Goal: Find specific page/section: Find specific page/section

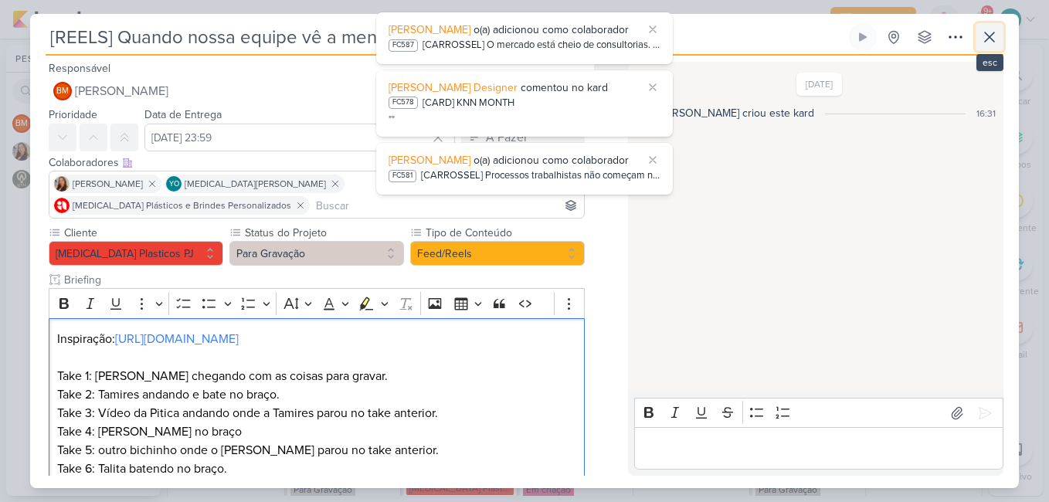
click at [993, 37] on icon at bounding box center [990, 37] width 19 height 19
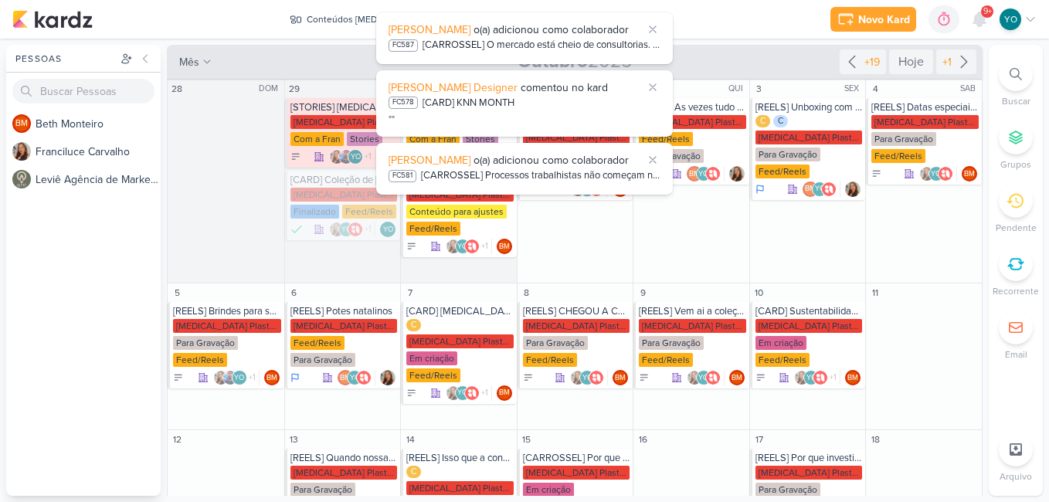
scroll to position [313, 0]
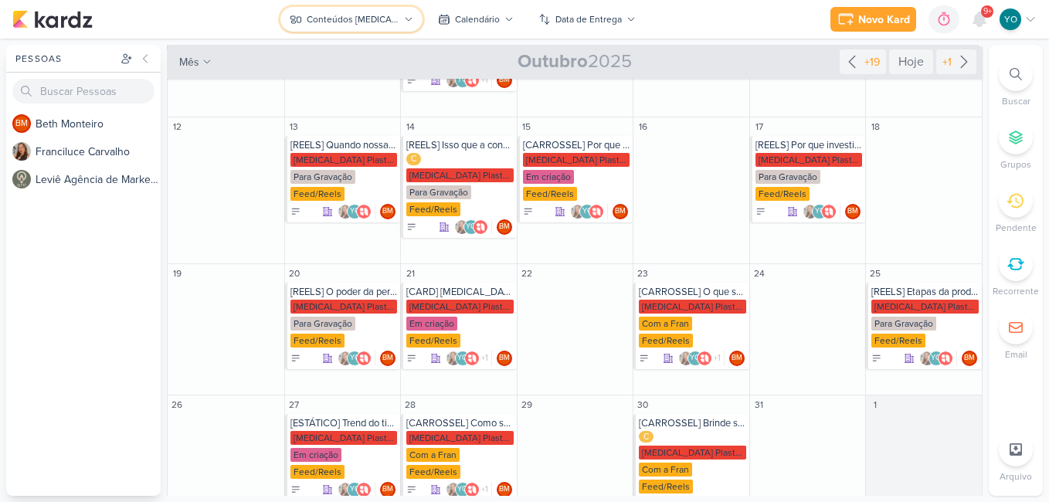
click at [367, 8] on button "Conteúdos [MEDICAL_DATA] Plásticos" at bounding box center [351, 19] width 142 height 25
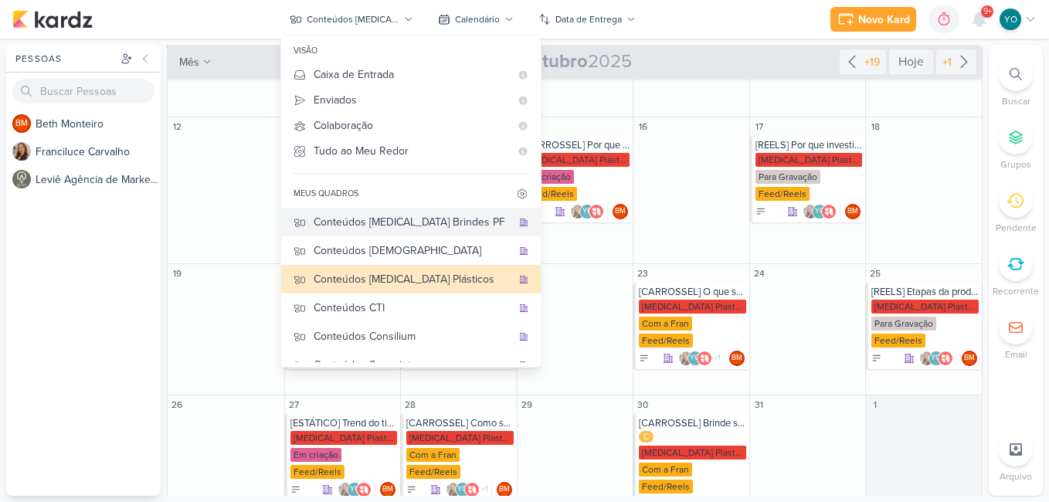
click at [384, 224] on div "Conteúdos [MEDICAL_DATA] Brindes PF" at bounding box center [413, 222] width 198 height 16
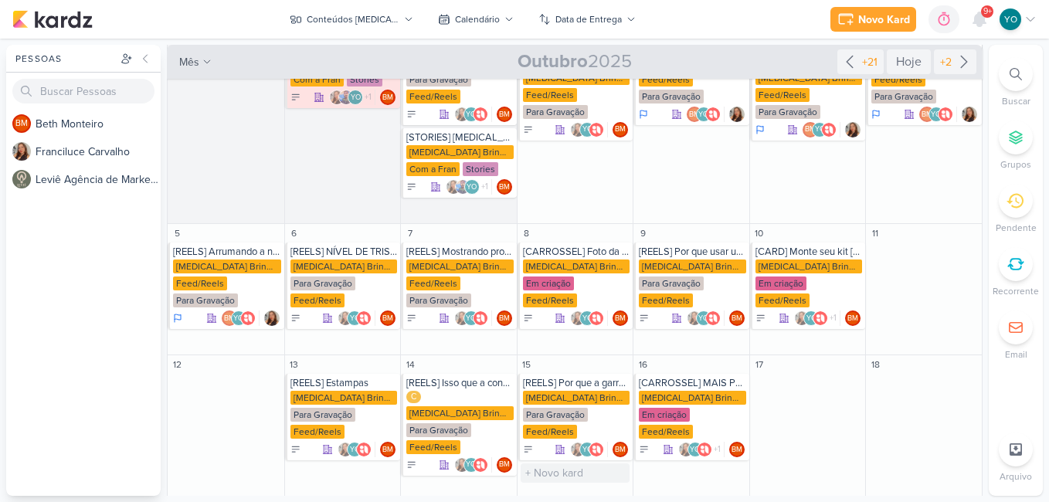
scroll to position [0, 0]
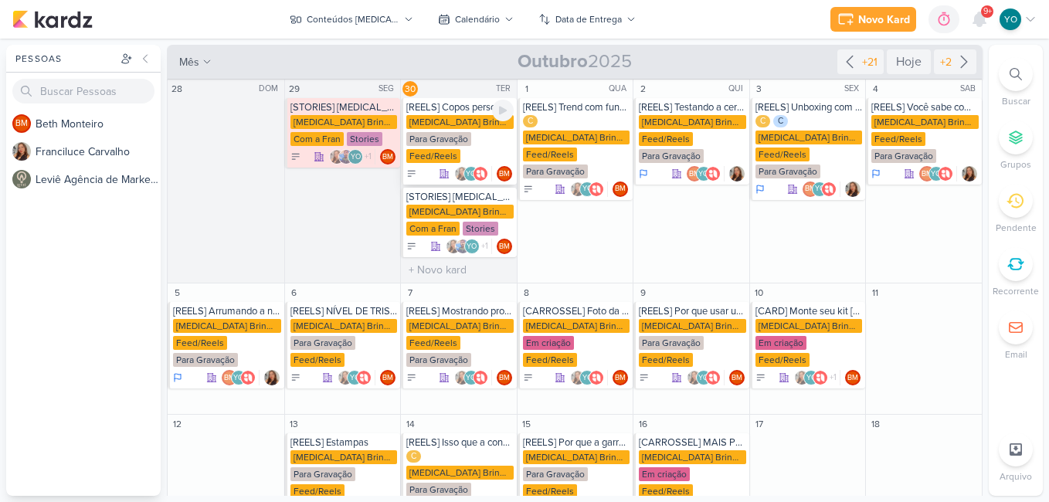
click at [441, 144] on div "Para Gravação" at bounding box center [438, 139] width 65 height 14
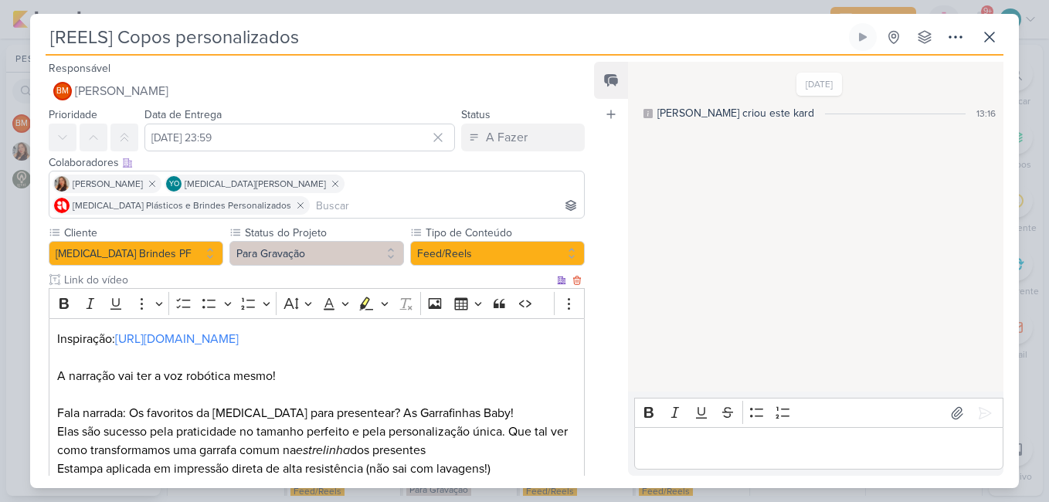
scroll to position [155, 0]
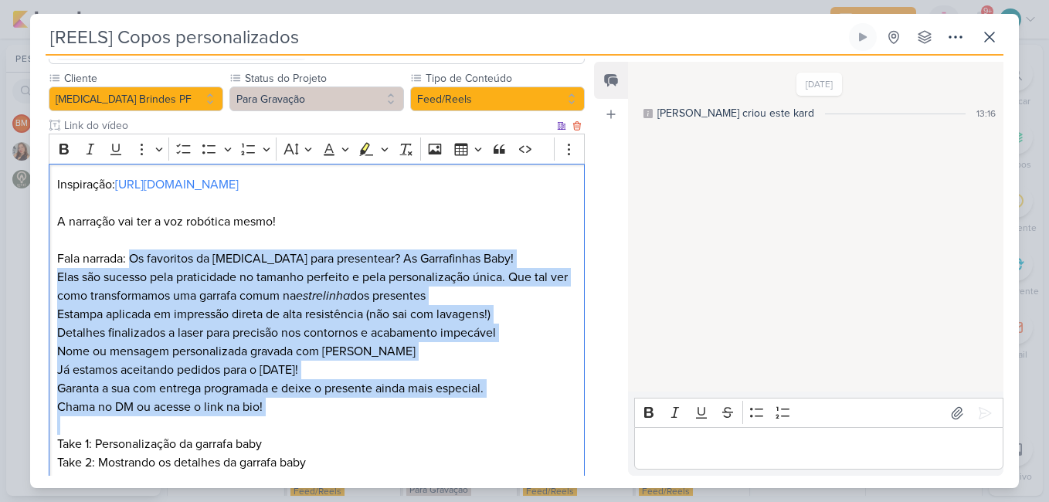
drag, startPoint x: 132, startPoint y: 237, endPoint x: 274, endPoint y: 396, distance: 213.4
click at [274, 396] on div "Inspiração: [URL][DOMAIN_NAME] A narração vai ter a voz robótica mesmo! Fala na…" at bounding box center [317, 343] width 536 height 358
click at [996, 40] on icon at bounding box center [990, 37] width 19 height 19
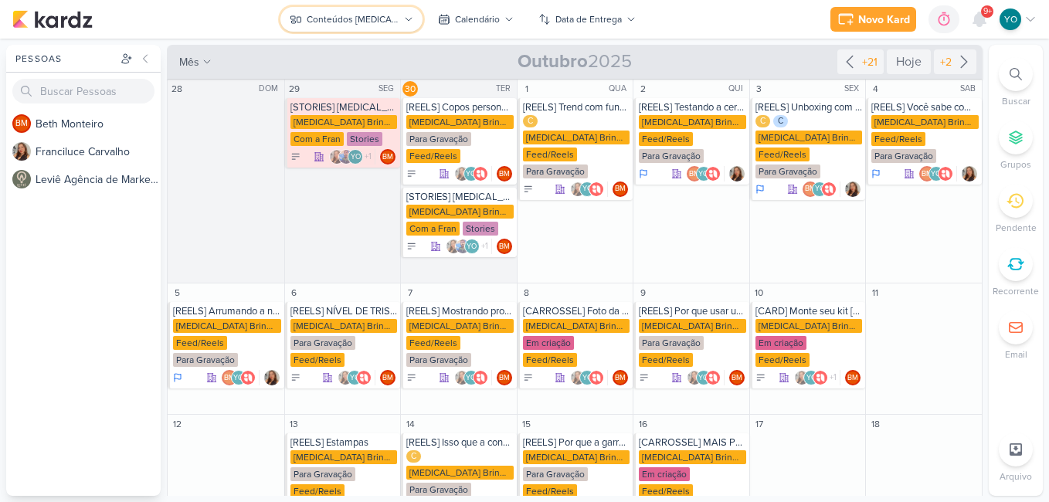
click at [389, 18] on div "Conteúdos [MEDICAL_DATA] Brindes PF" at bounding box center [353, 19] width 93 height 14
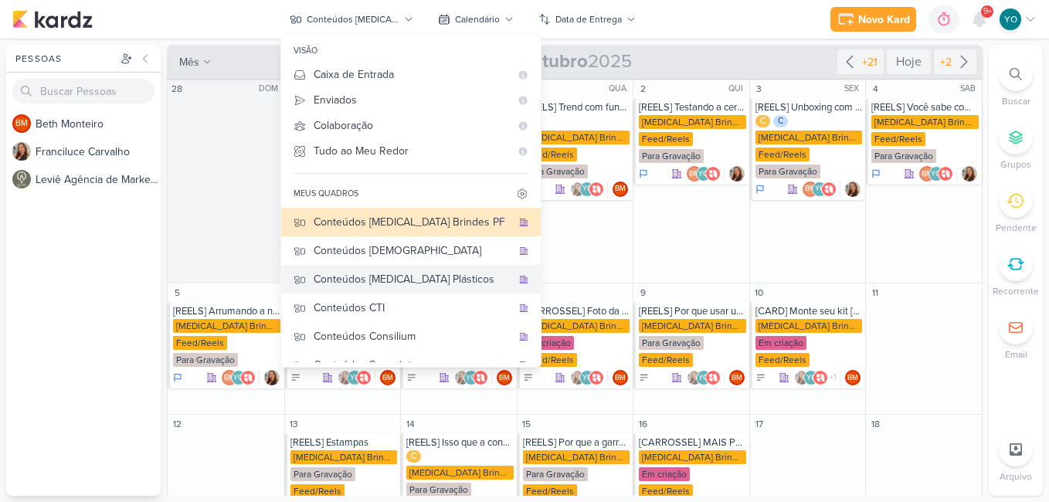
click at [412, 271] on div "Conteúdos [MEDICAL_DATA] Plásticos" at bounding box center [413, 279] width 198 height 16
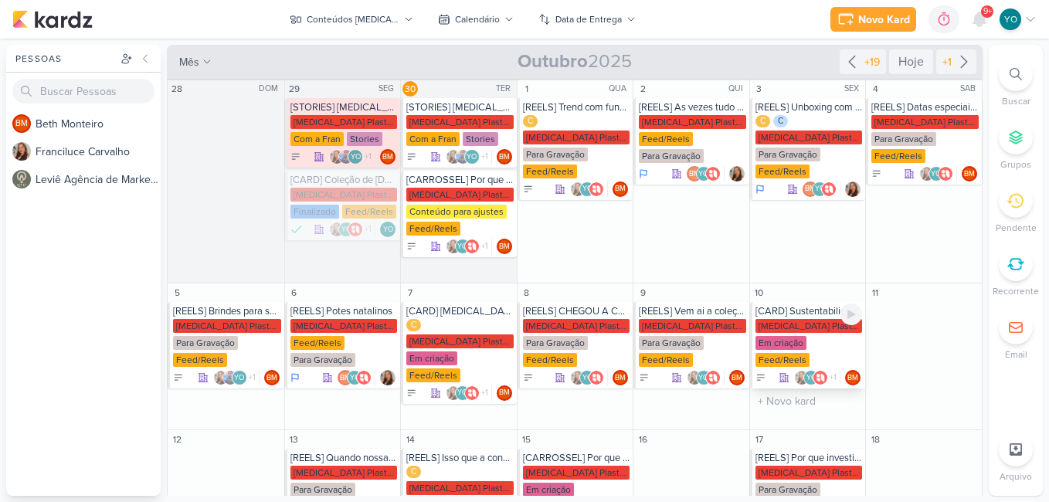
scroll to position [77, 0]
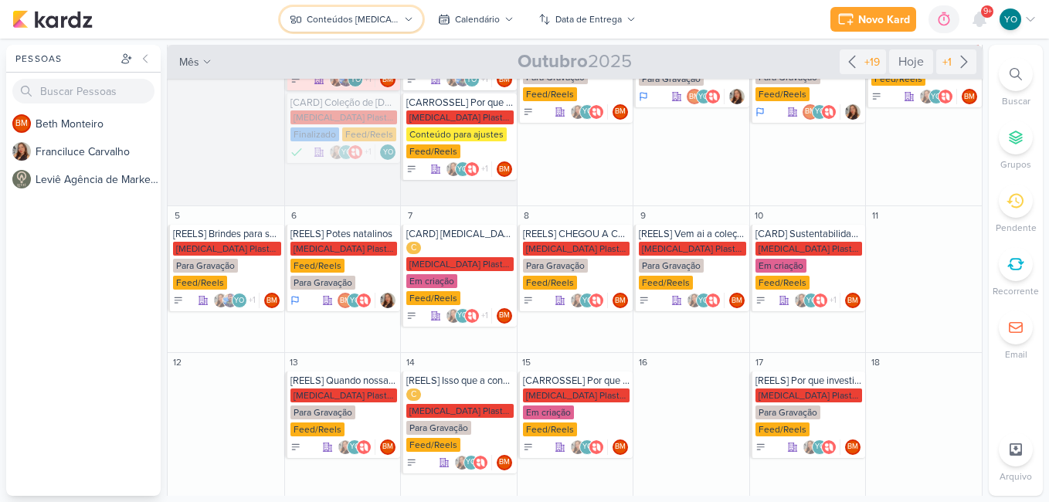
click at [409, 18] on icon at bounding box center [408, 19] width 9 height 9
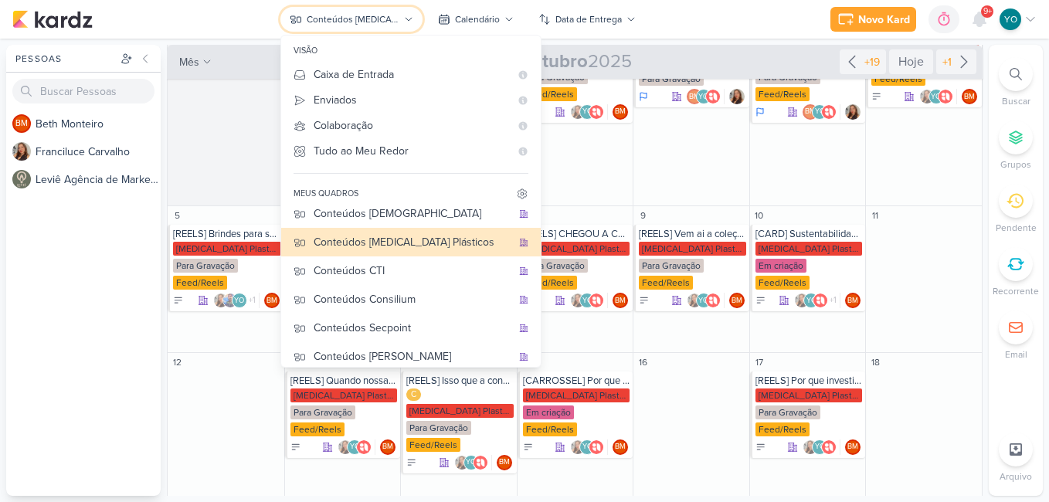
scroll to position [0, 0]
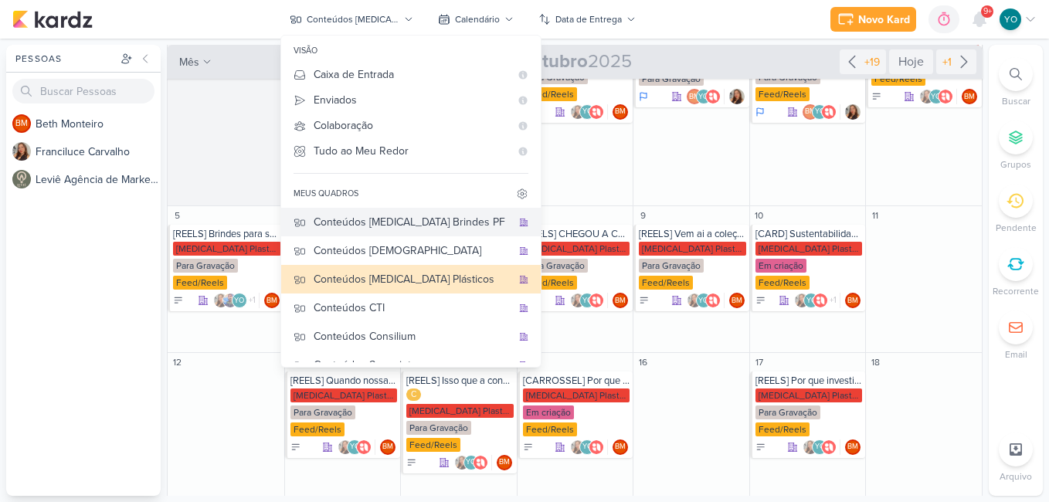
click at [430, 221] on div "Conteúdos [MEDICAL_DATA] Brindes PF" at bounding box center [413, 222] width 198 height 16
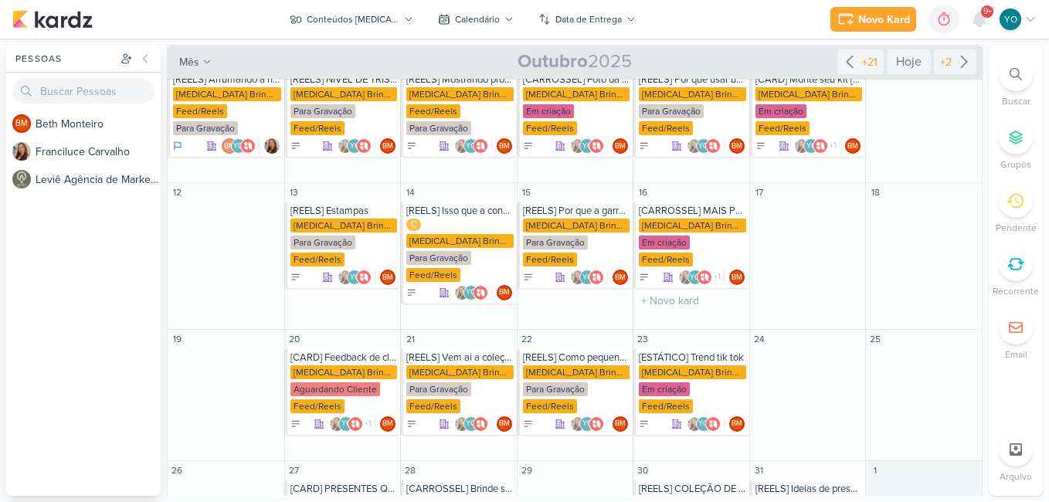
scroll to position [313, 0]
